Goal: Task Accomplishment & Management: Manage account settings

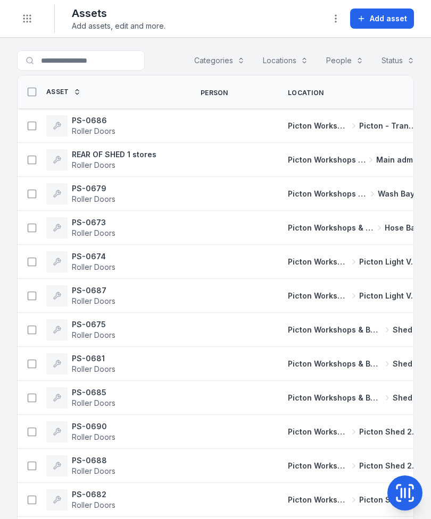
click at [408, 479] on button at bounding box center [404, 493] width 35 height 35
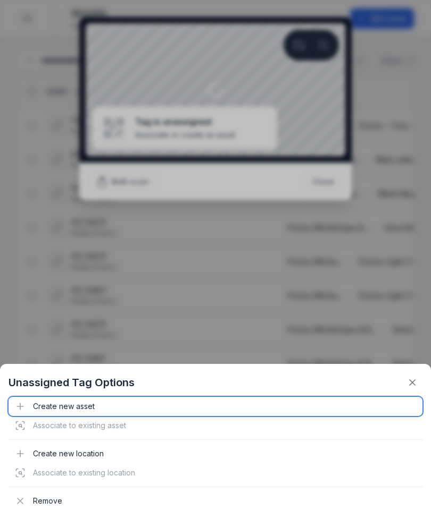
click at [70, 402] on div "Create new asset" at bounding box center [216, 406] width 414 height 19
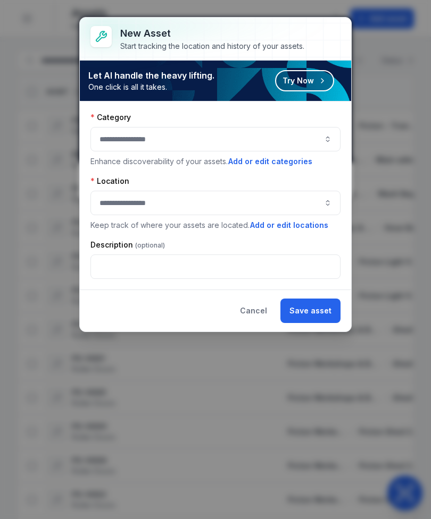
click at [285, 135] on button "button" at bounding box center [215, 139] width 250 height 24
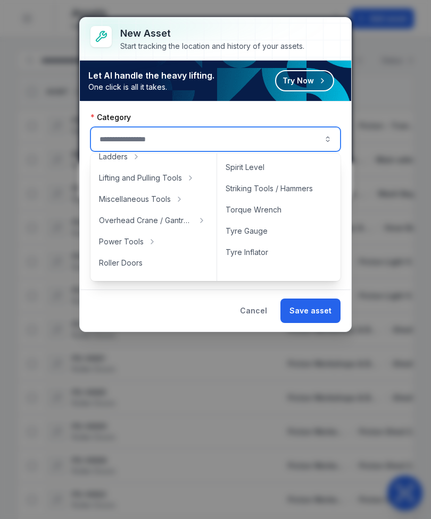
scroll to position [375, 0]
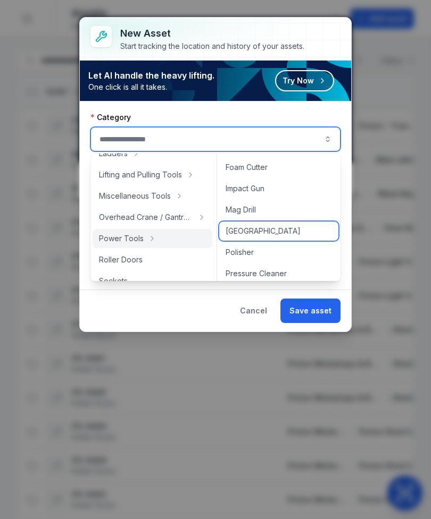
click at [278, 237] on div "[GEOGRAPHIC_DATA]" at bounding box center [278, 231] width 119 height 19
type input "*********"
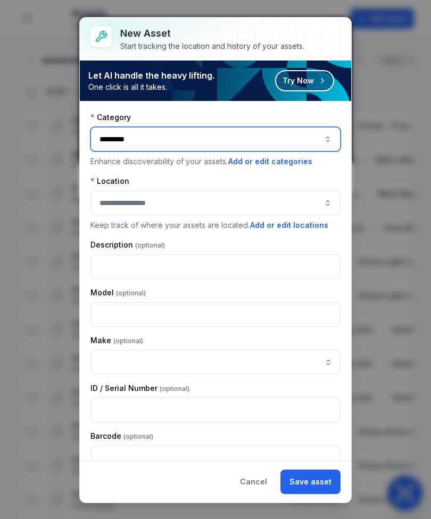
click at [262, 204] on button "button" at bounding box center [215, 203] width 250 height 24
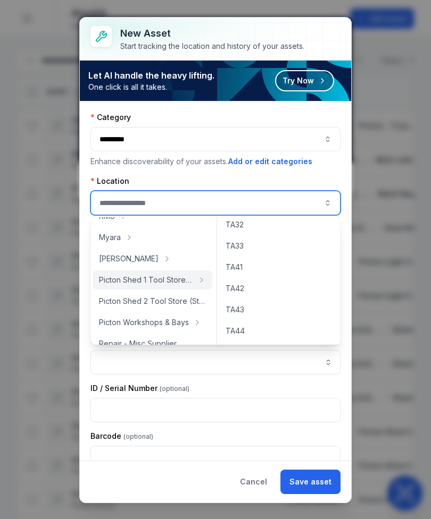
scroll to position [60, 0]
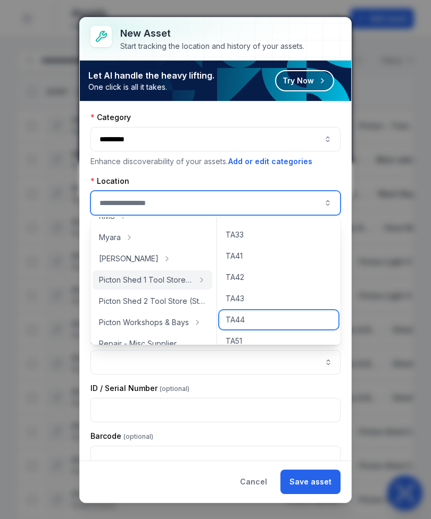
click at [256, 321] on div "TA44" at bounding box center [278, 319] width 119 height 19
type input "****"
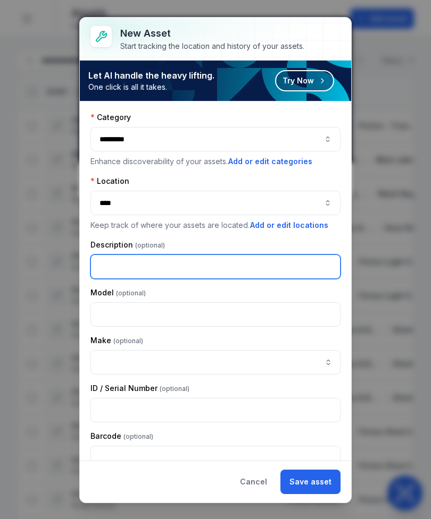
click at [108, 264] on input "text" at bounding box center [215, 267] width 250 height 24
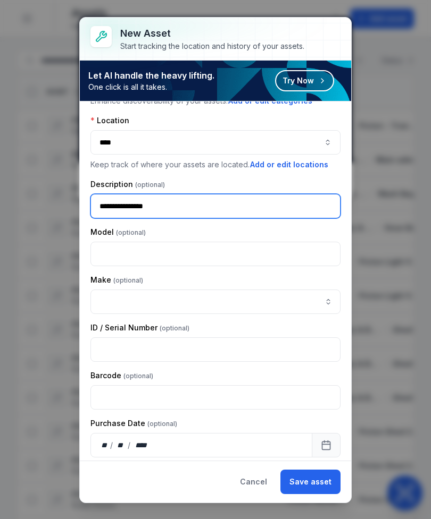
scroll to position [62, 0]
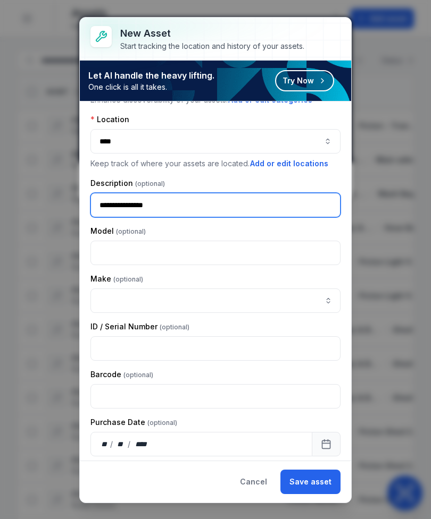
type input "**********"
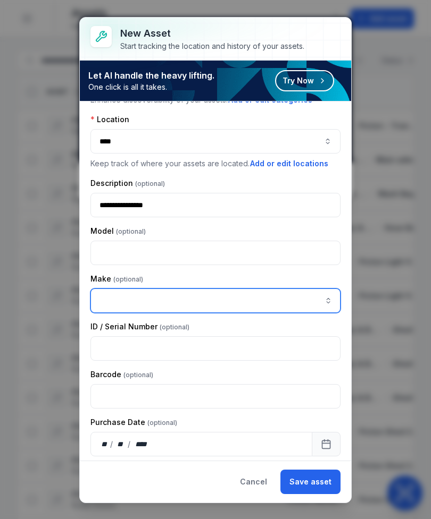
click at [113, 299] on input "asset-add:cf[ca1b6296-9635-4ae3-ae60-00faad6de89d]-label" at bounding box center [215, 301] width 250 height 24
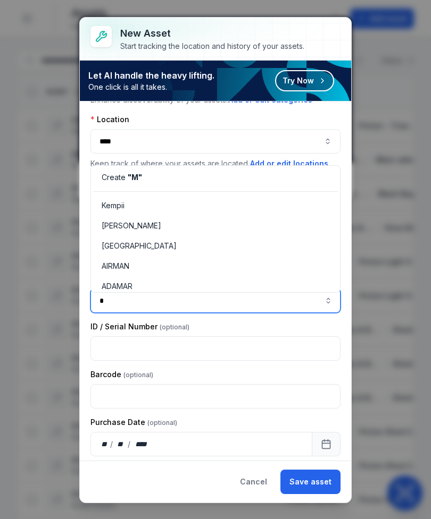
click at [119, 247] on span "[GEOGRAPHIC_DATA]" at bounding box center [139, 246] width 75 height 11
type input "*********"
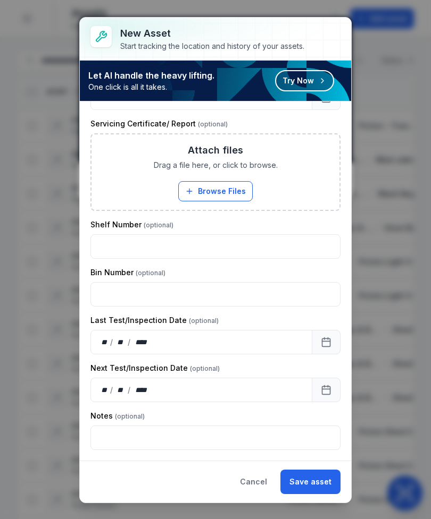
scroll to position [605, 0]
click at [321, 477] on button "Save asset" at bounding box center [310, 482] width 60 height 24
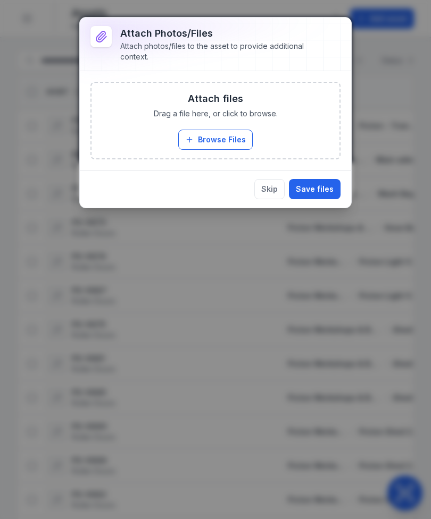
click at [203, 132] on button "Browse Files" at bounding box center [215, 140] width 74 height 20
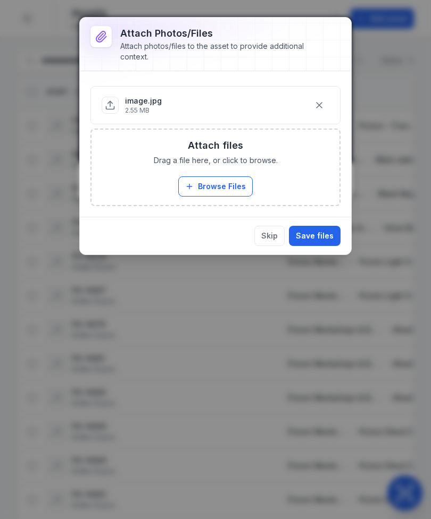
click at [315, 233] on button "Save files" at bounding box center [315, 236] width 52 height 20
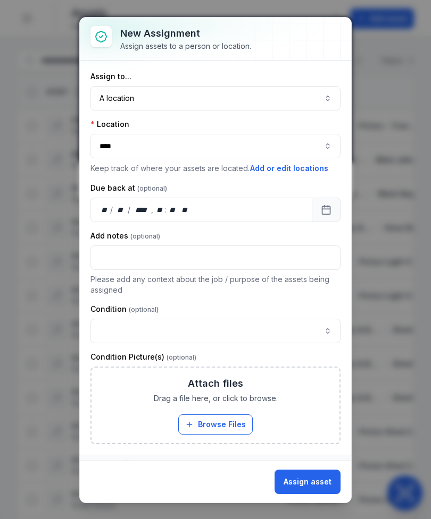
click at [317, 477] on button "Assign asset" at bounding box center [307, 482] width 66 height 24
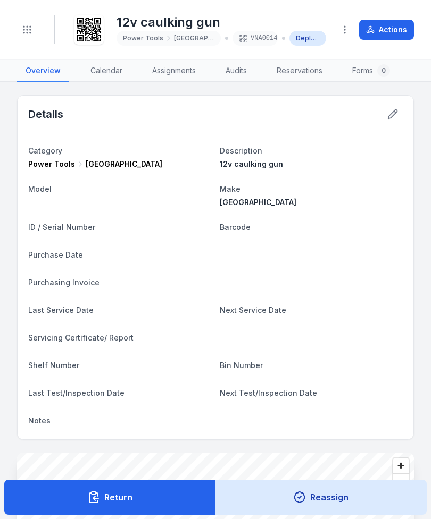
click at [385, 29] on button "Actions" at bounding box center [386, 30] width 55 height 20
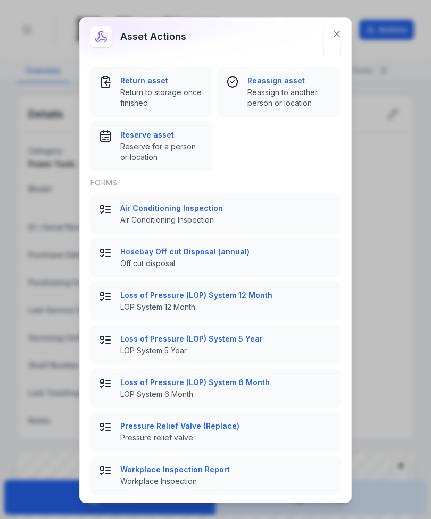
click at [139, 93] on span "Return to storage once finished" at bounding box center [162, 97] width 85 height 21
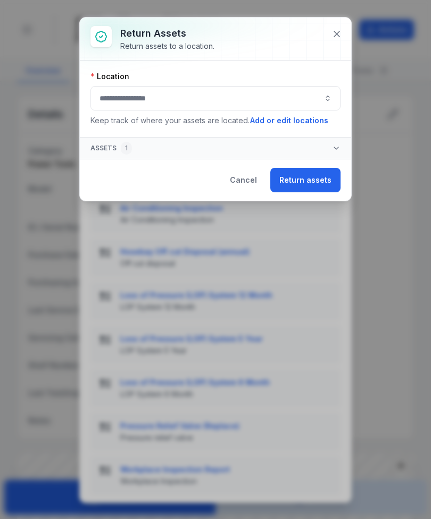
click at [273, 107] on button "button" at bounding box center [215, 98] width 250 height 24
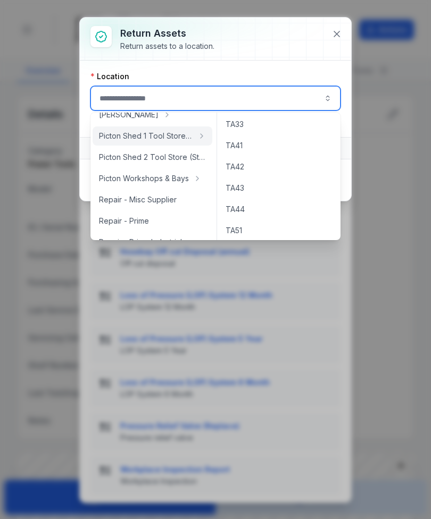
scroll to position [94, 0]
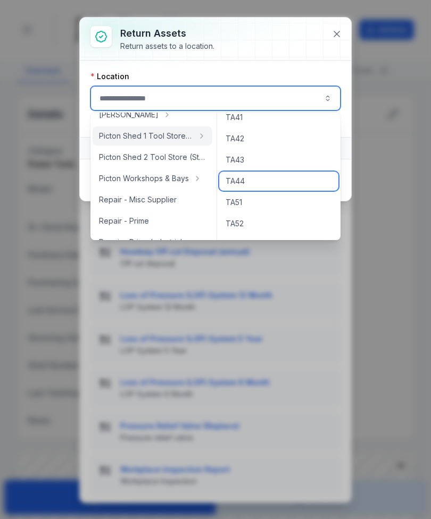
click at [270, 183] on div "TA44" at bounding box center [278, 181] width 119 height 19
type input "****"
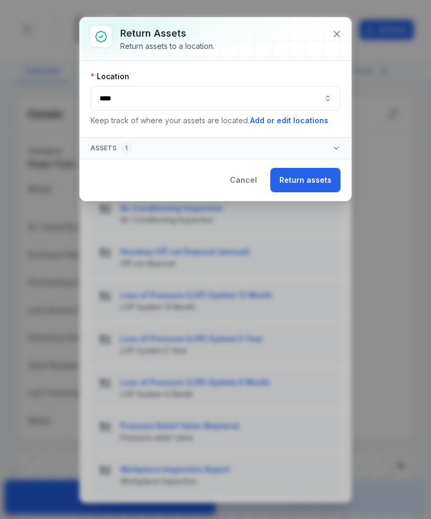
click at [327, 181] on button "Return assets" at bounding box center [305, 180] width 70 height 24
